Goal: Check status: Check status

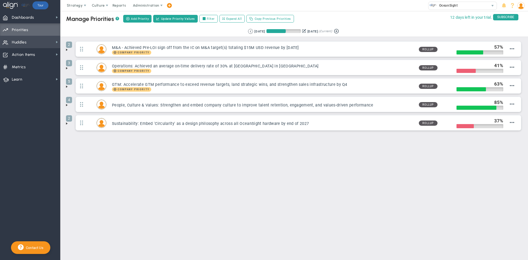
click at [37, 39] on span "Huddles Huddles" at bounding box center [30, 42] width 60 height 12
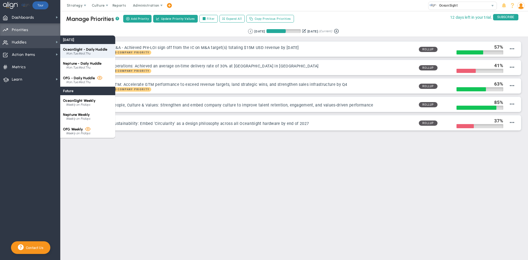
click at [93, 51] on span "OceanSight - Daily Huddle" at bounding box center [85, 49] width 44 height 4
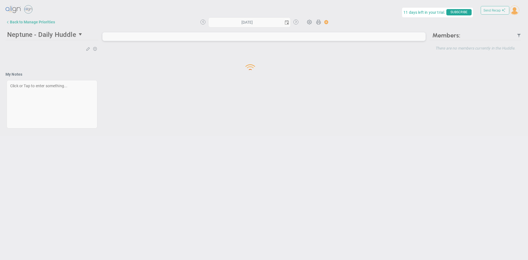
type input "[DATE]"
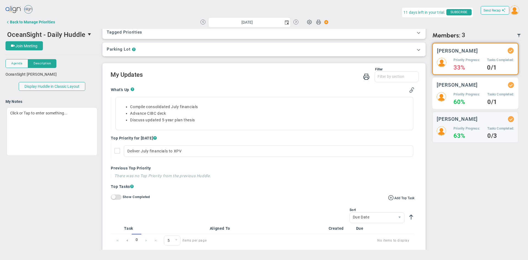
scroll to position [27, 0]
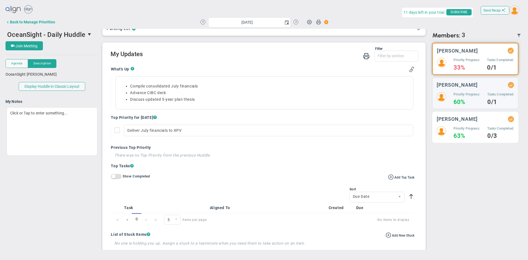
click at [474, 122] on div "[PERSON_NAME] Priority Progress: 63% Tasks Completed: 0/3" at bounding box center [475, 127] width 86 height 31
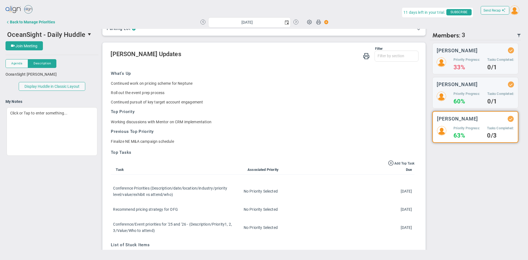
scroll to position [45, 0]
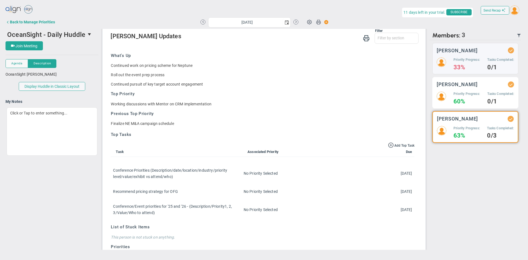
click at [466, 92] on h5 "Priority Progress:" at bounding box center [466, 94] width 26 height 5
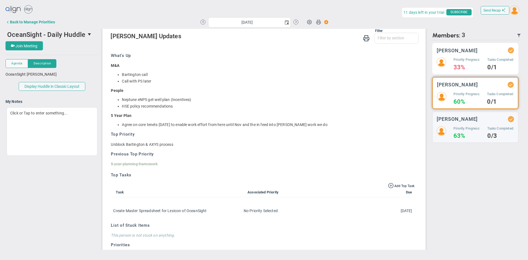
click at [450, 52] on h3 "[PERSON_NAME]" at bounding box center [457, 50] width 41 height 5
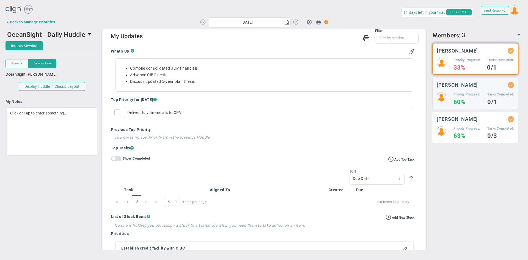
click at [456, 127] on h5 "Priority Progress:" at bounding box center [466, 128] width 26 height 5
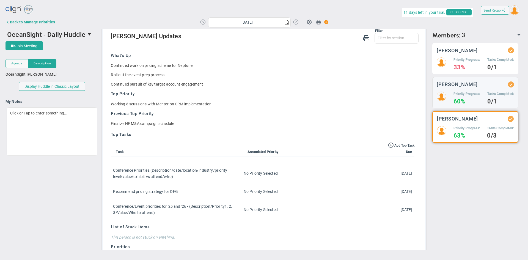
click at [464, 57] on div "[PERSON_NAME] Priority Progress: 33% Tasks Completed: 0/1" at bounding box center [475, 58] width 86 height 31
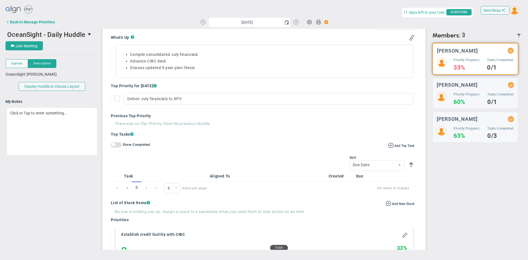
scroll to position [8, 0]
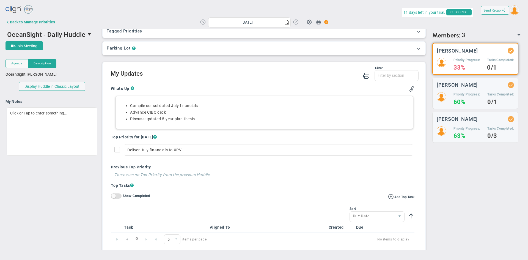
click at [172, 104] on li "Compile consolidated July financials" at bounding box center [269, 105] width 279 height 5
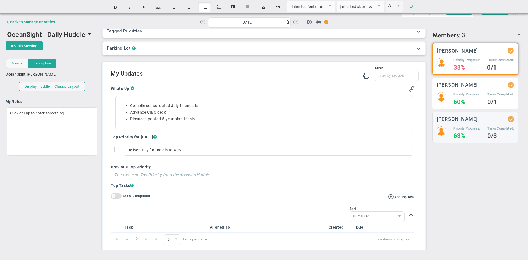
click at [468, 90] on div "[PERSON_NAME] Priority Progress: 60% Tasks Completed: 0/1" at bounding box center [475, 93] width 86 height 31
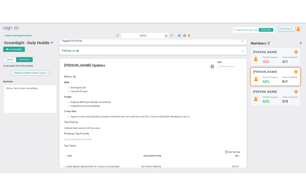
scroll to position [45, 0]
